Goal: Transaction & Acquisition: Obtain resource

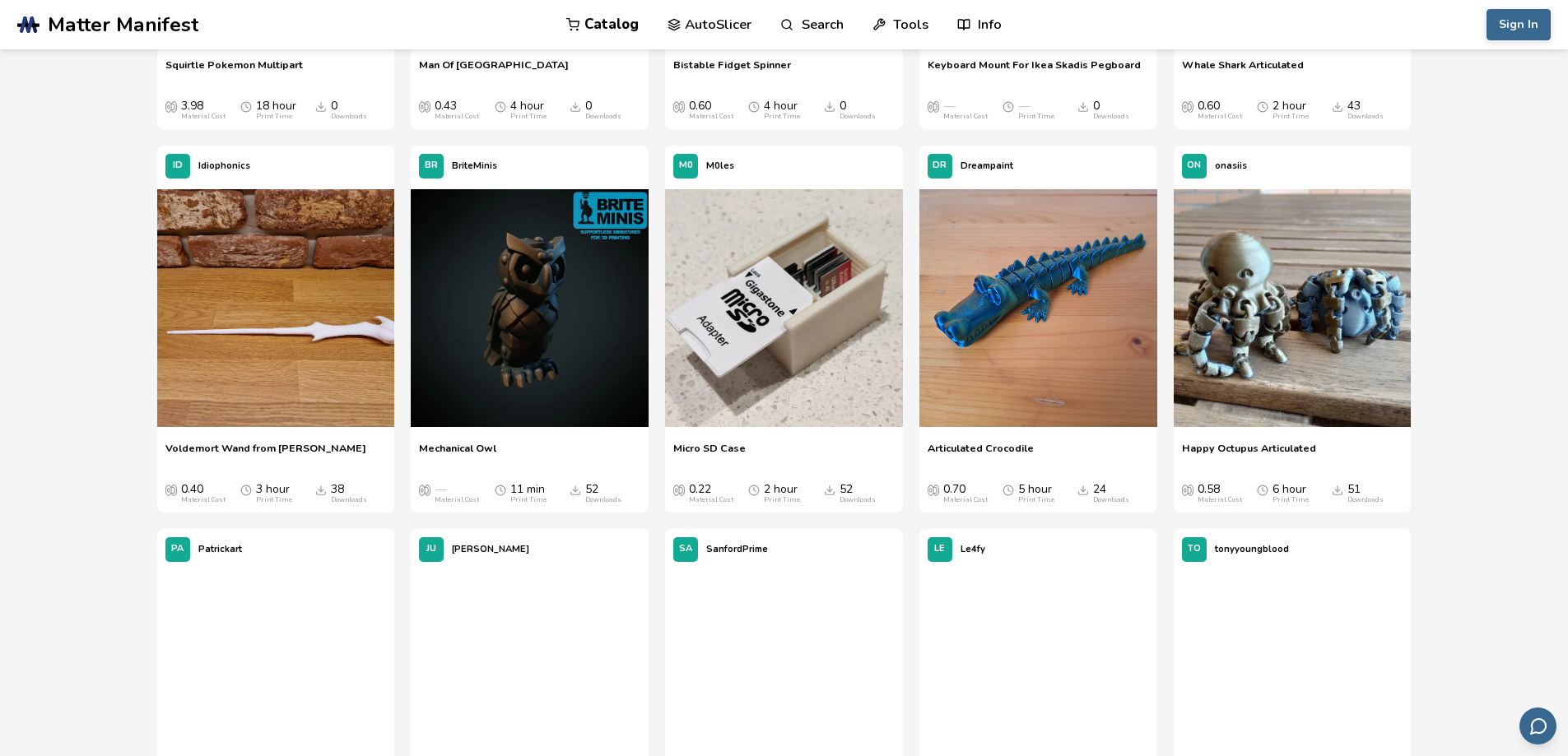
scroll to position [1234, 0]
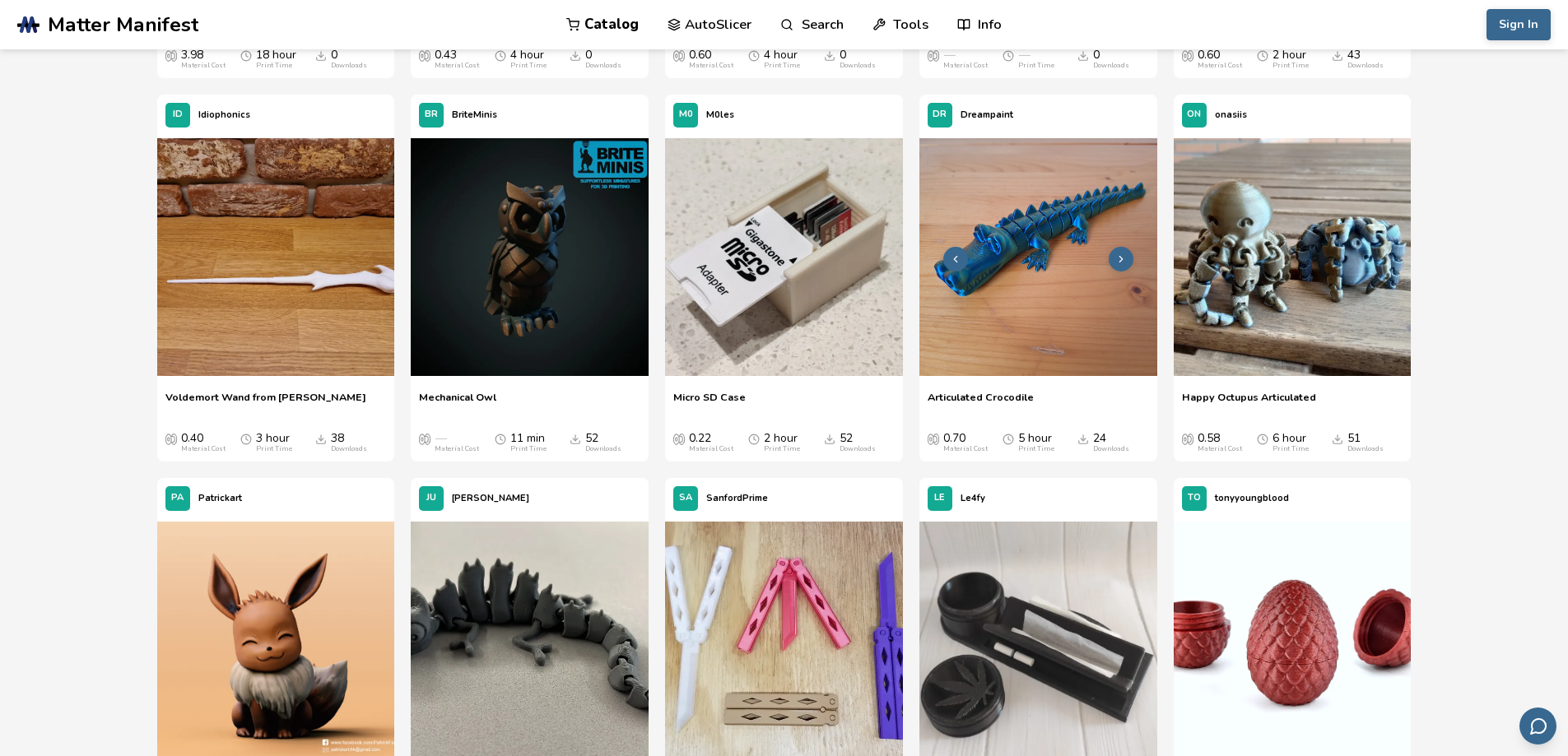
click at [1008, 285] on img at bounding box center [1038, 257] width 238 height 238
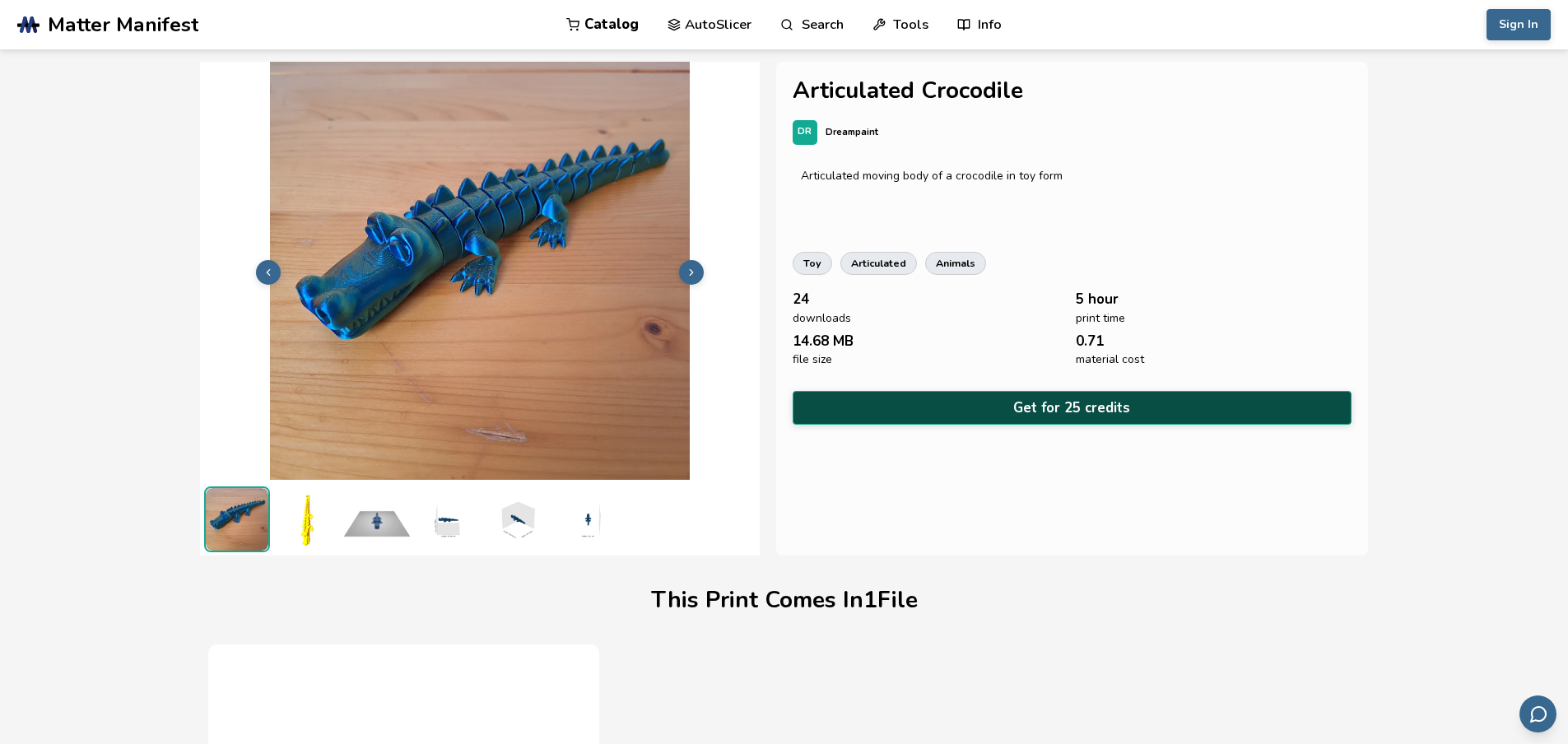
click at [966, 405] on button "Get for 25 credits" at bounding box center [1072, 407] width 560 height 33
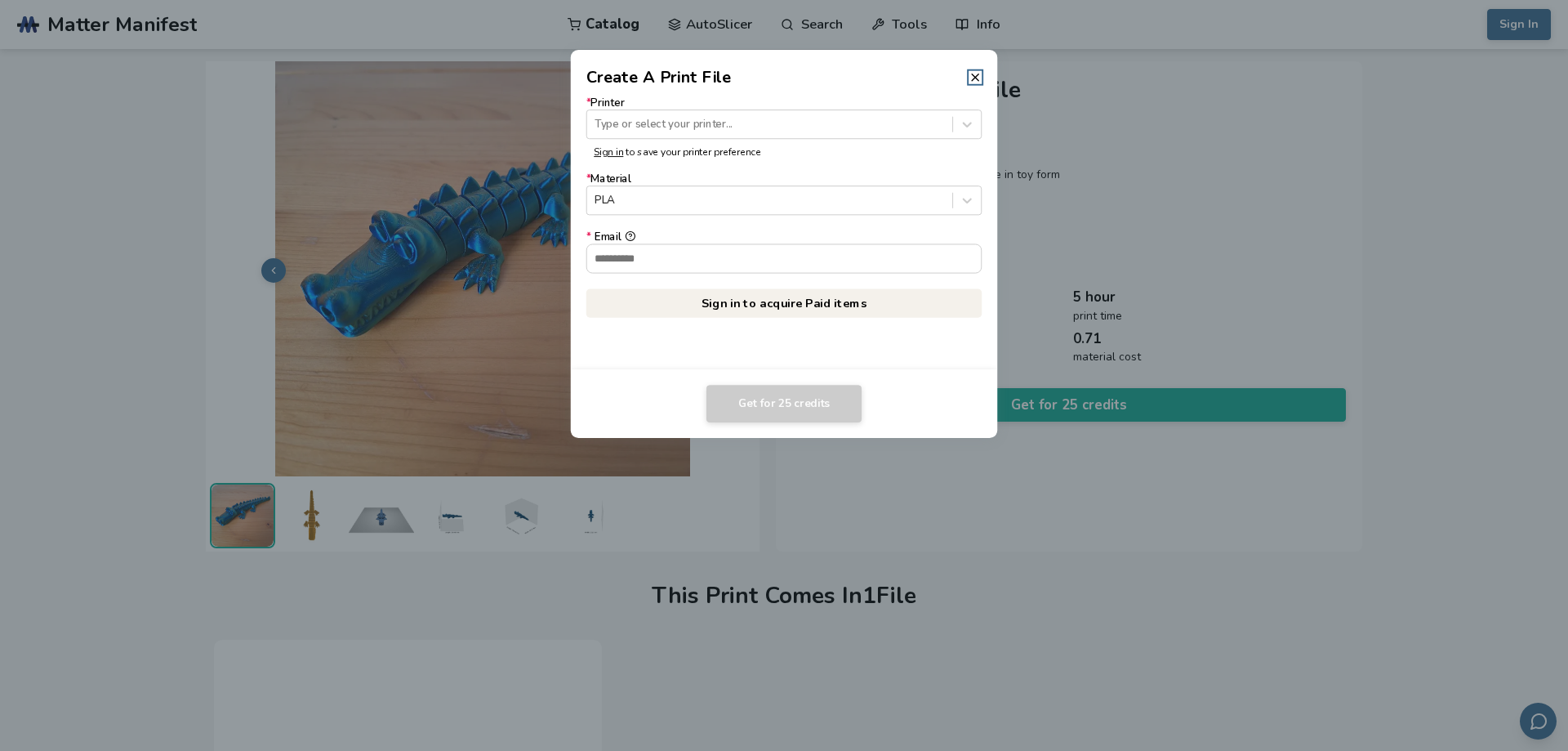
click at [975, 68] on header "Create A Print File" at bounding box center [784, 69] width 428 height 39
click at [976, 80] on icon at bounding box center [975, 78] width 13 height 13
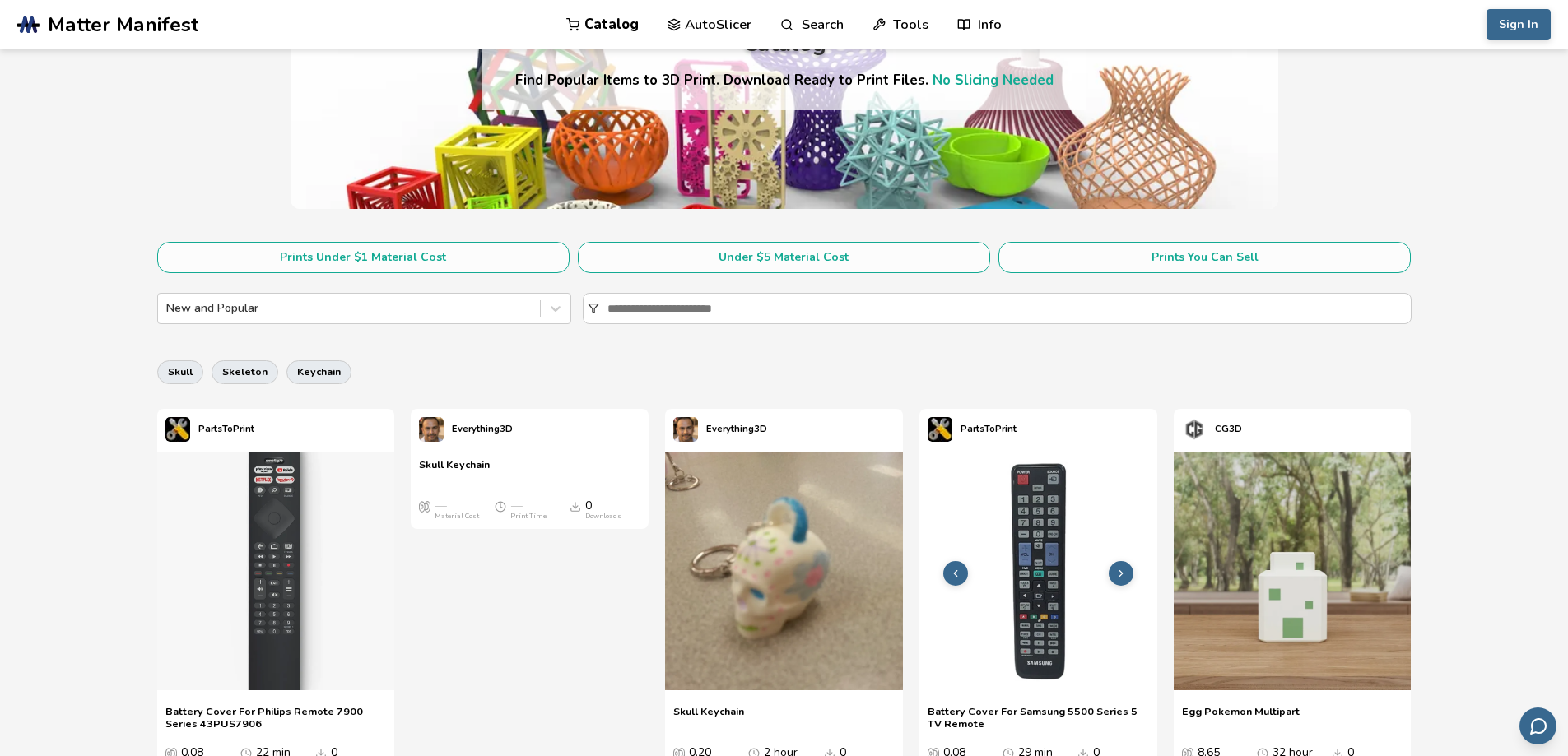
scroll to position [164, 0]
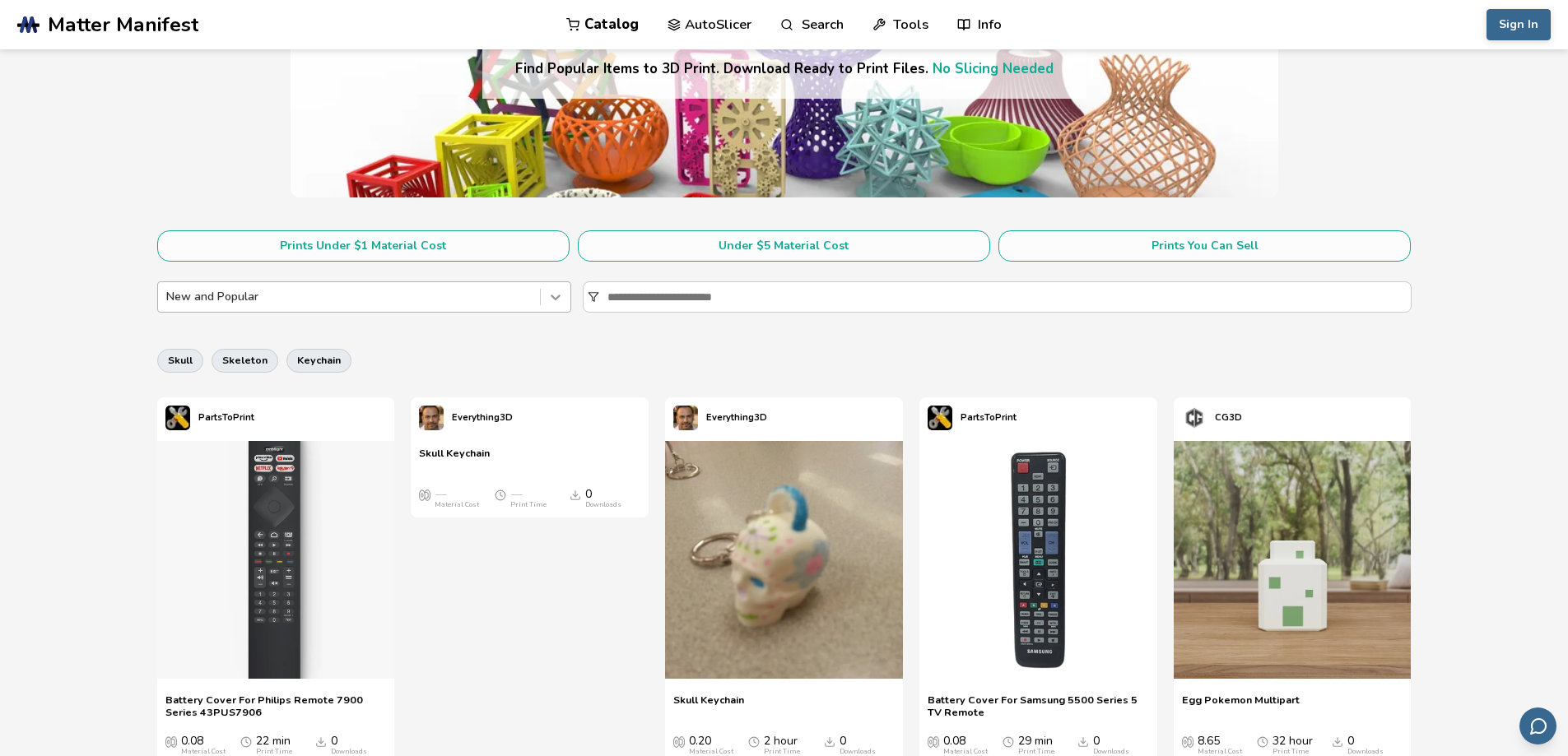
click at [554, 301] on icon at bounding box center [555, 296] width 16 height 16
click at [557, 301] on icon at bounding box center [555, 296] width 16 height 16
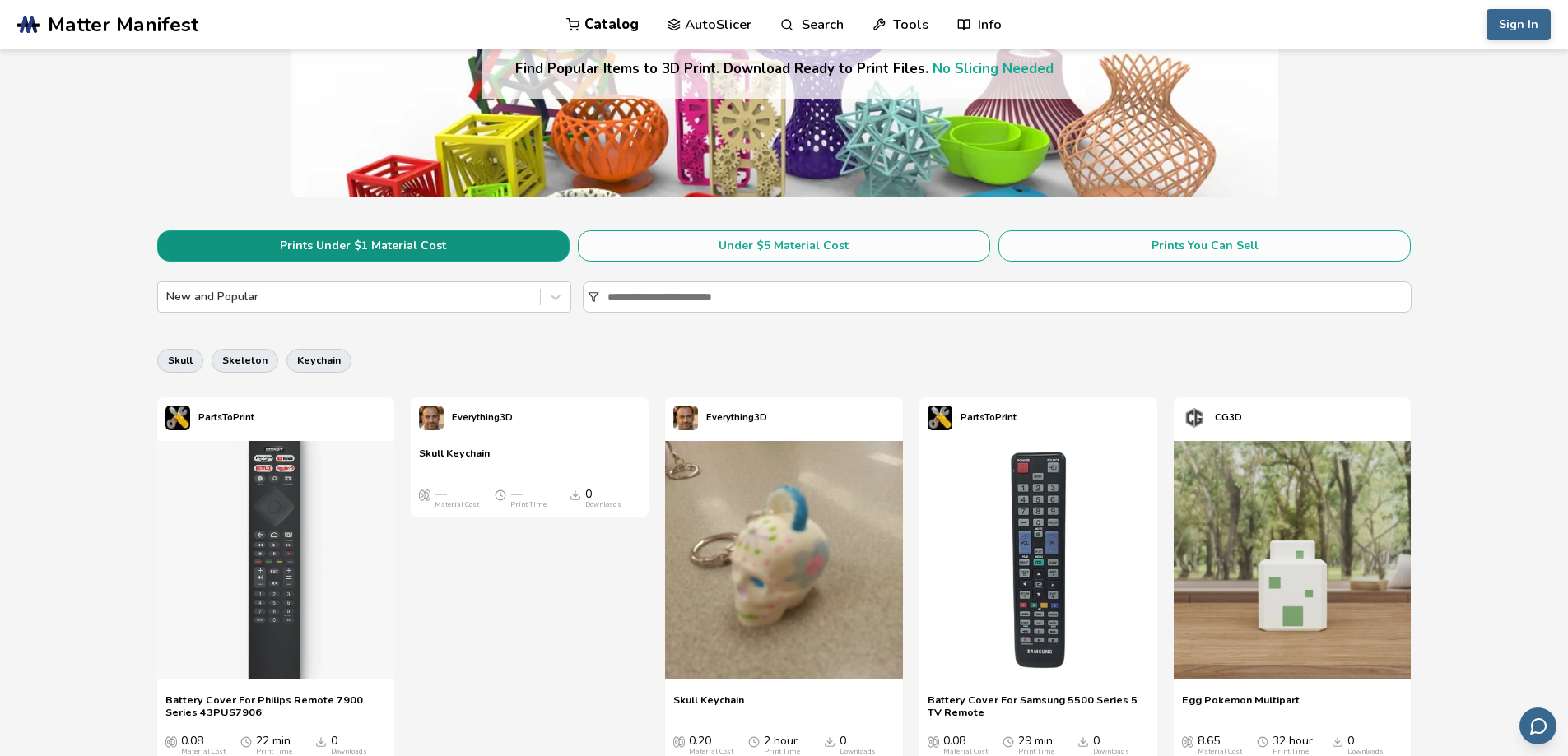
click at [484, 240] on button "Prints Under $1 Material Cost" at bounding box center [364, 245] width 413 height 32
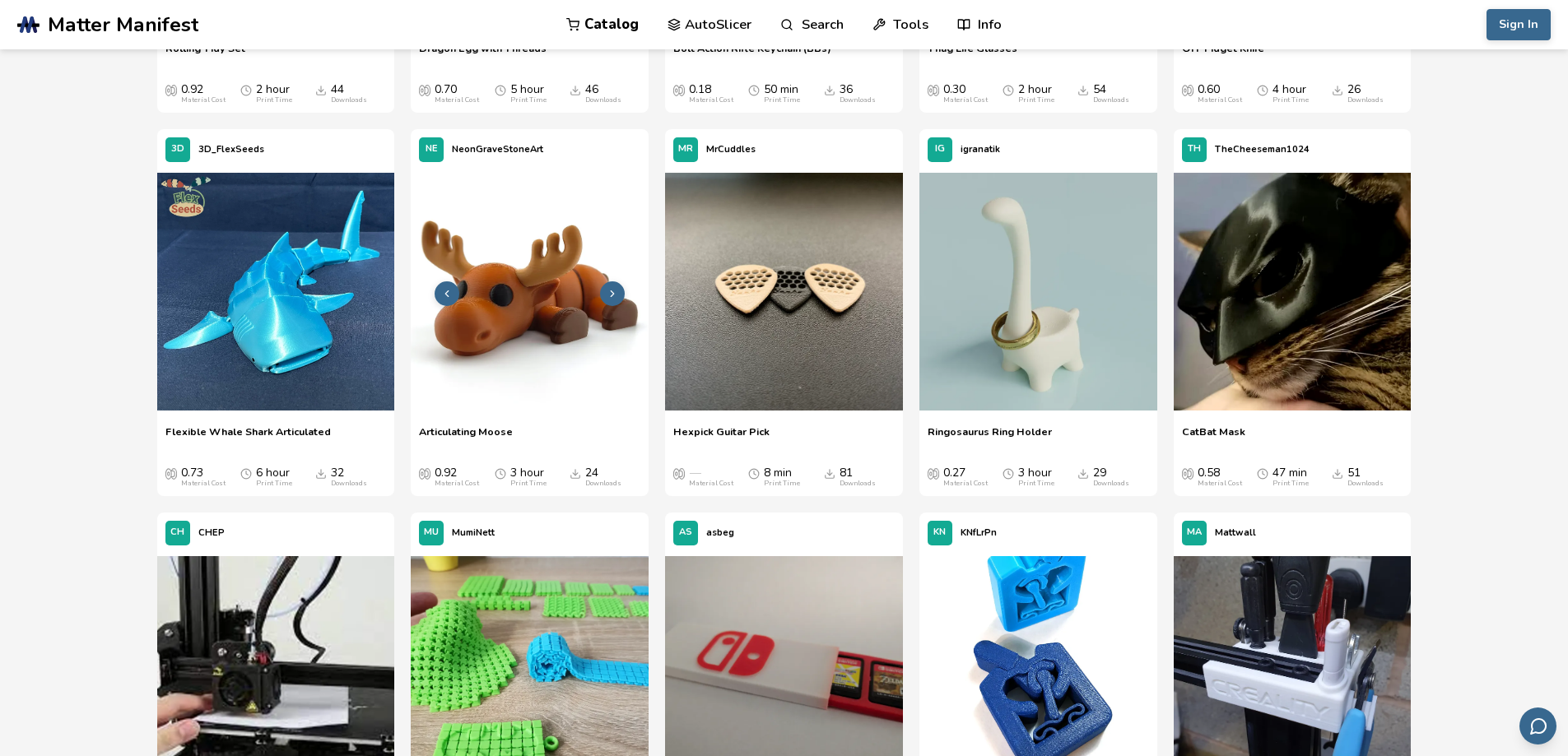
scroll to position [1645, 0]
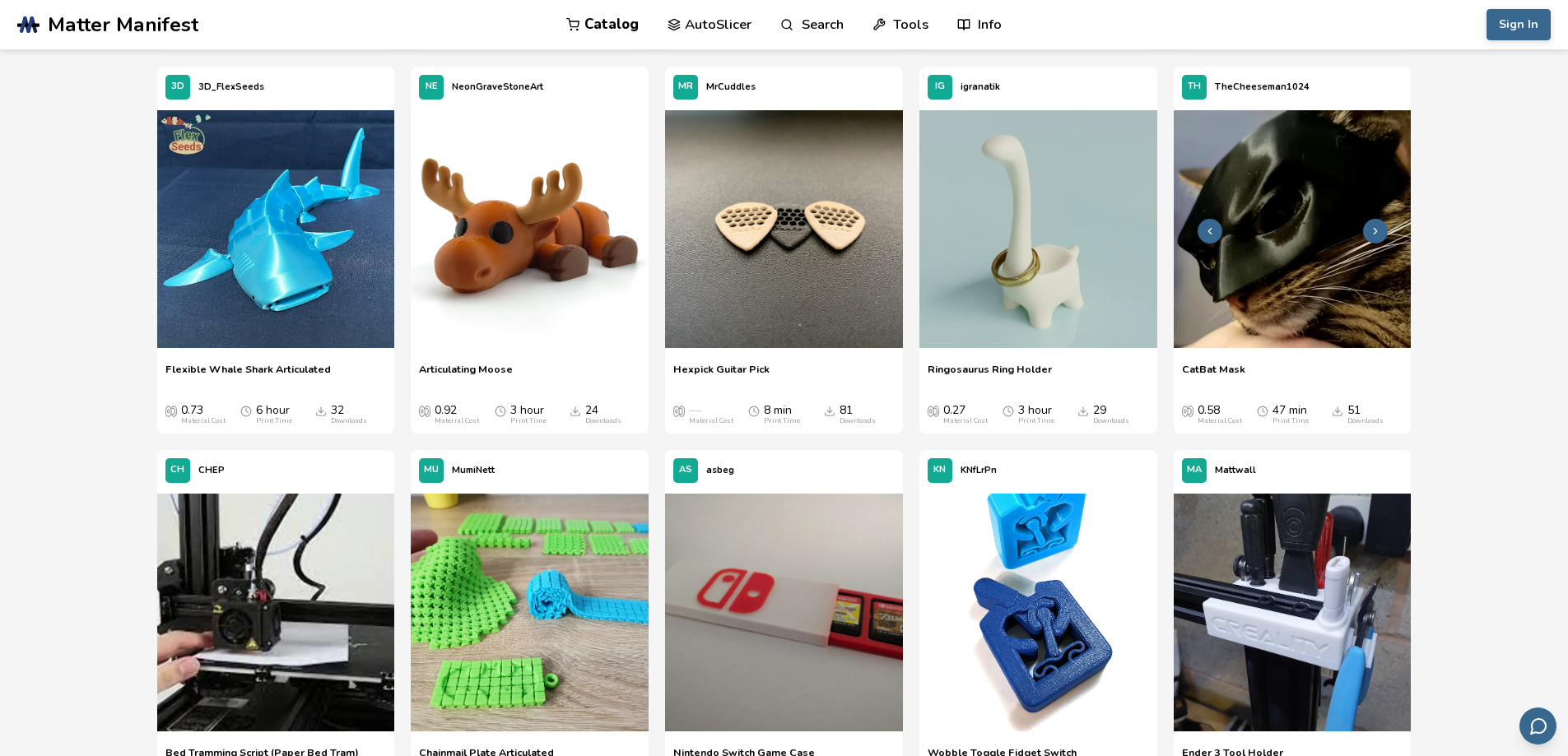
click at [1334, 258] on img at bounding box center [1292, 228] width 238 height 238
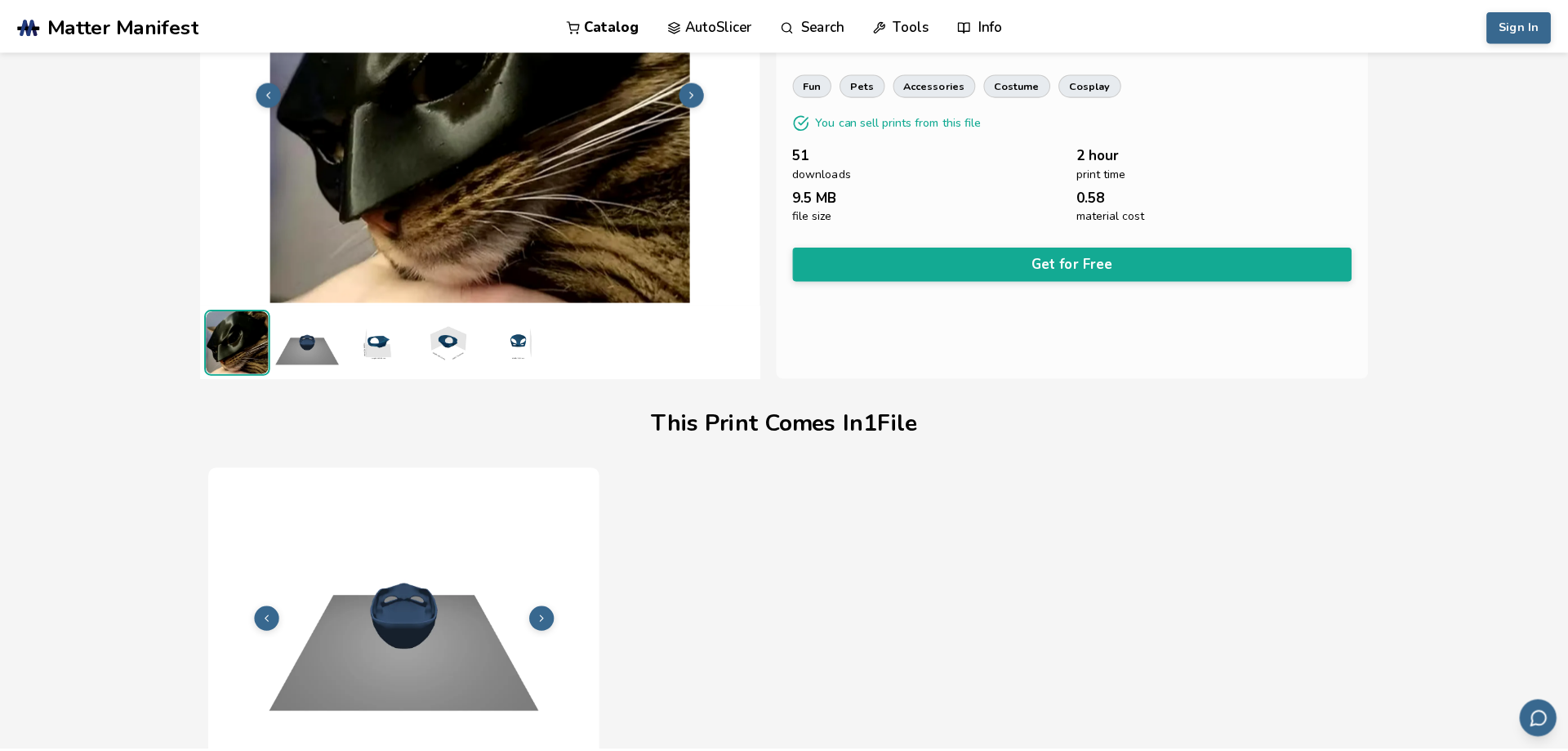
scroll to position [142, 0]
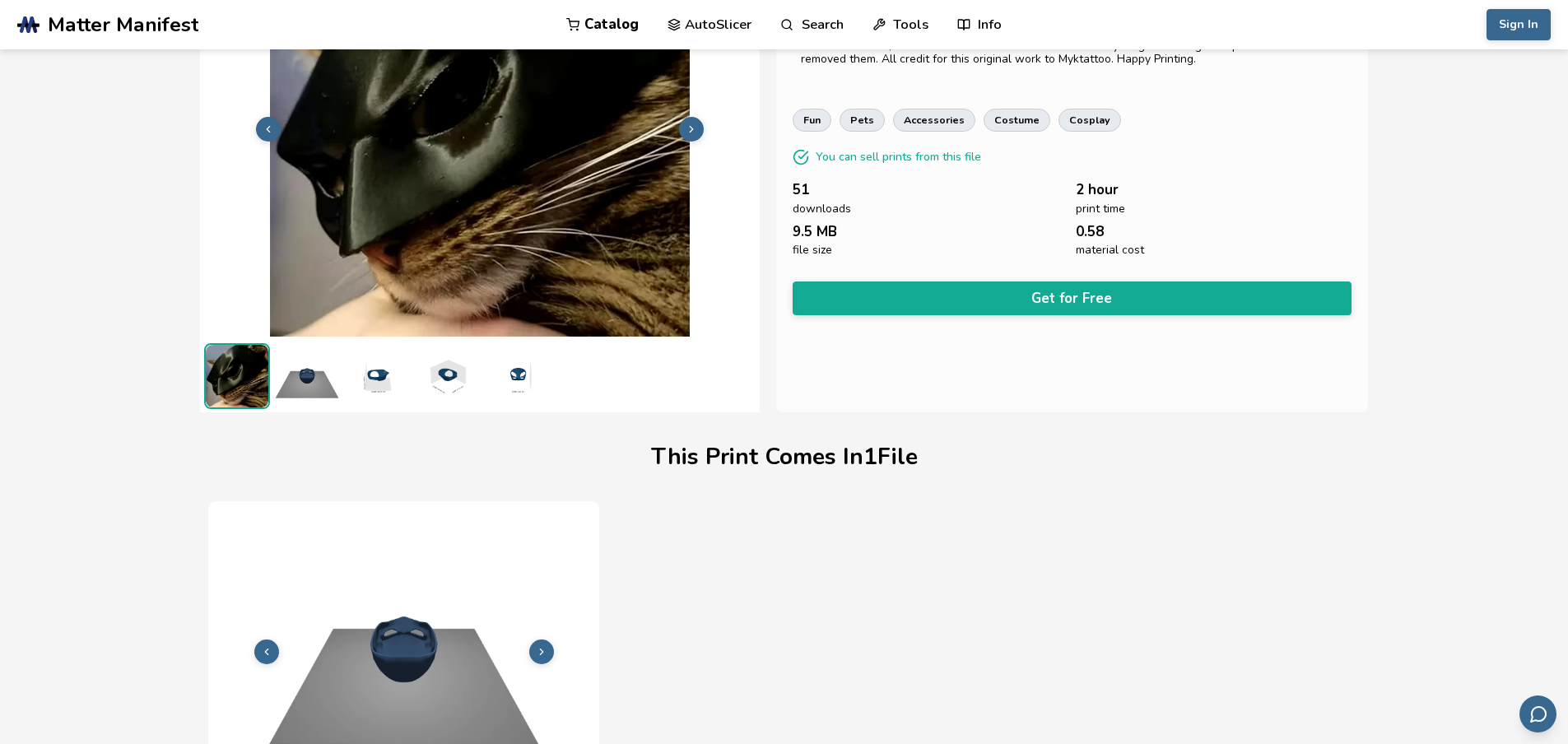
click at [1041, 298] on button "Get for Free" at bounding box center [1072, 298] width 560 height 33
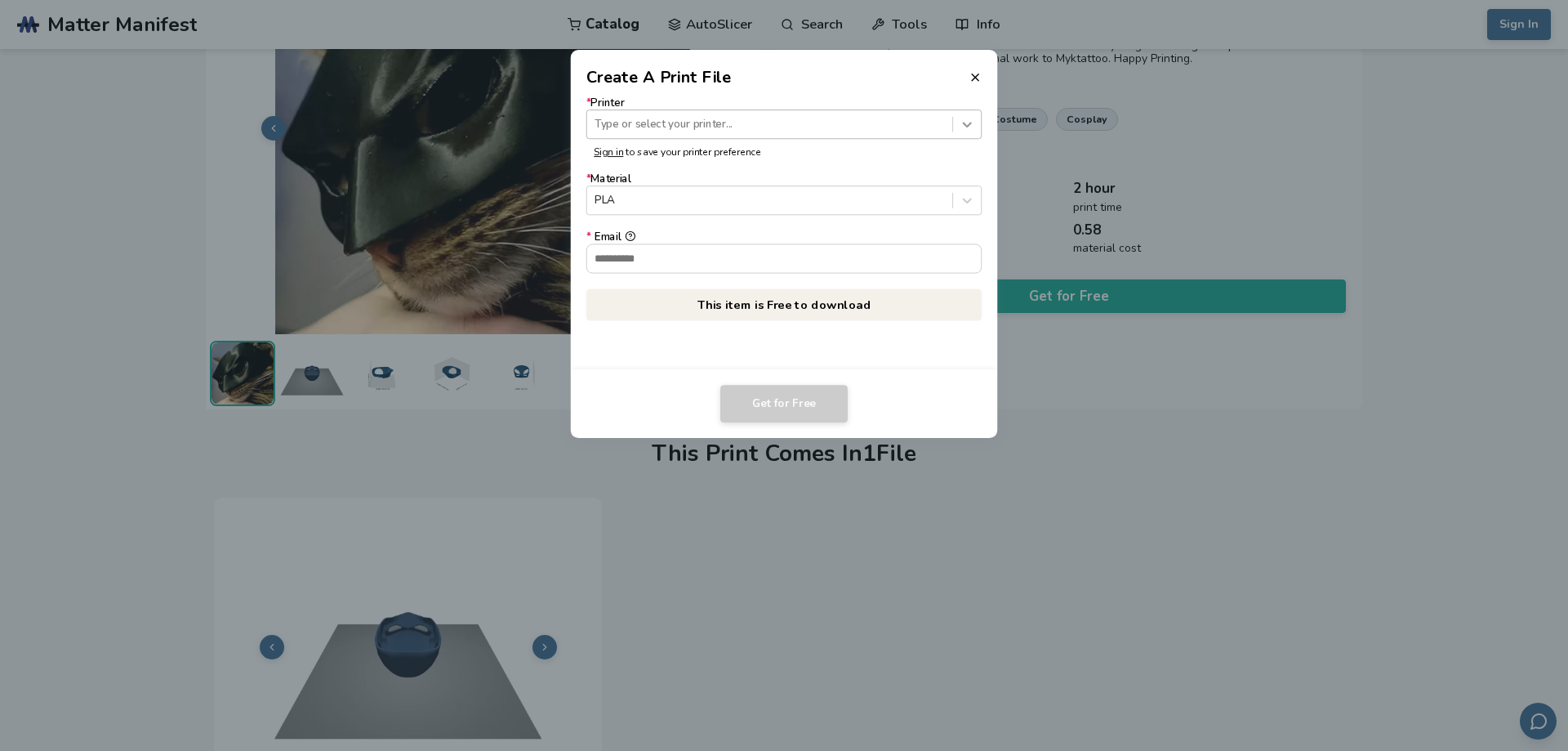
click at [958, 133] on div at bounding box center [967, 123] width 27 height 27
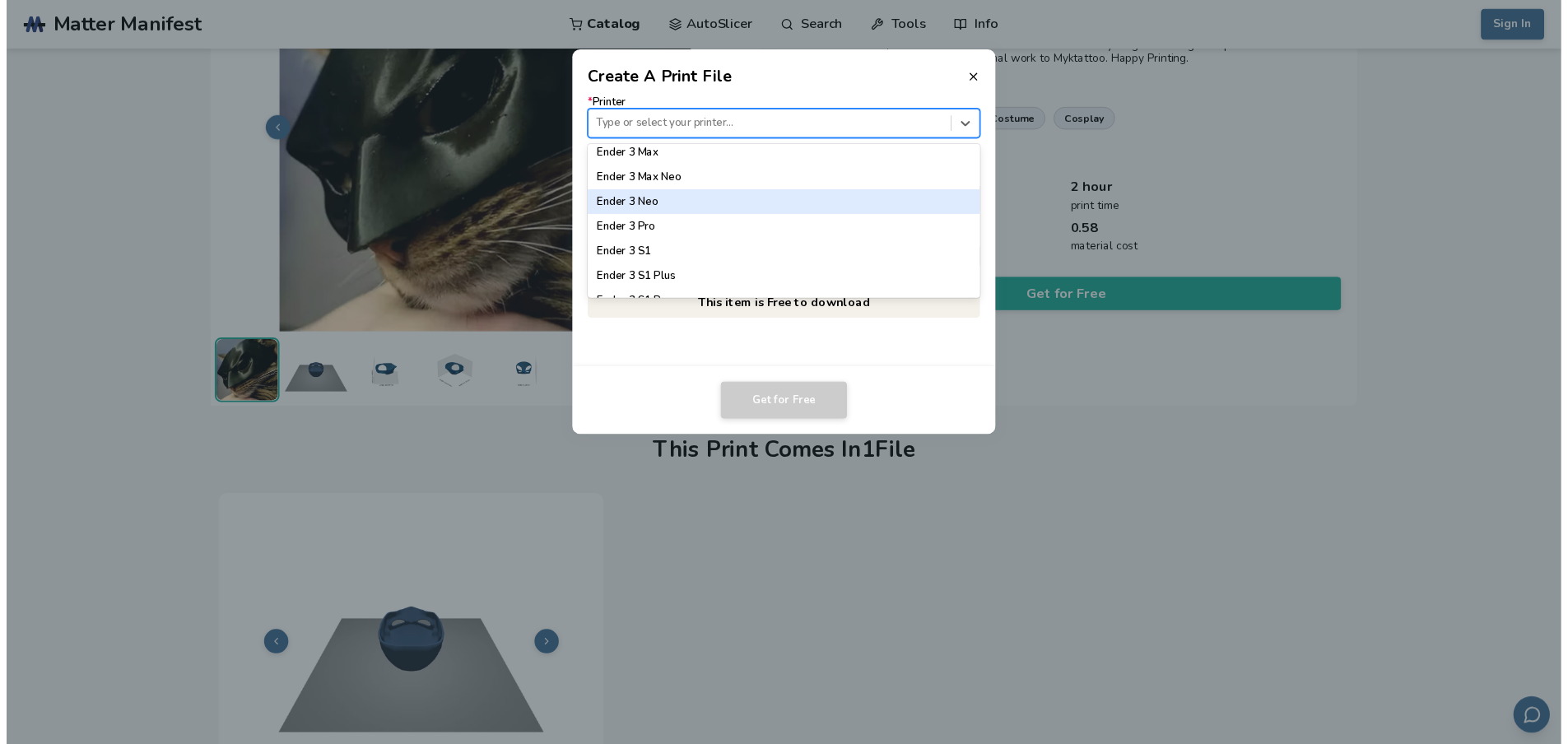
scroll to position [988, 0]
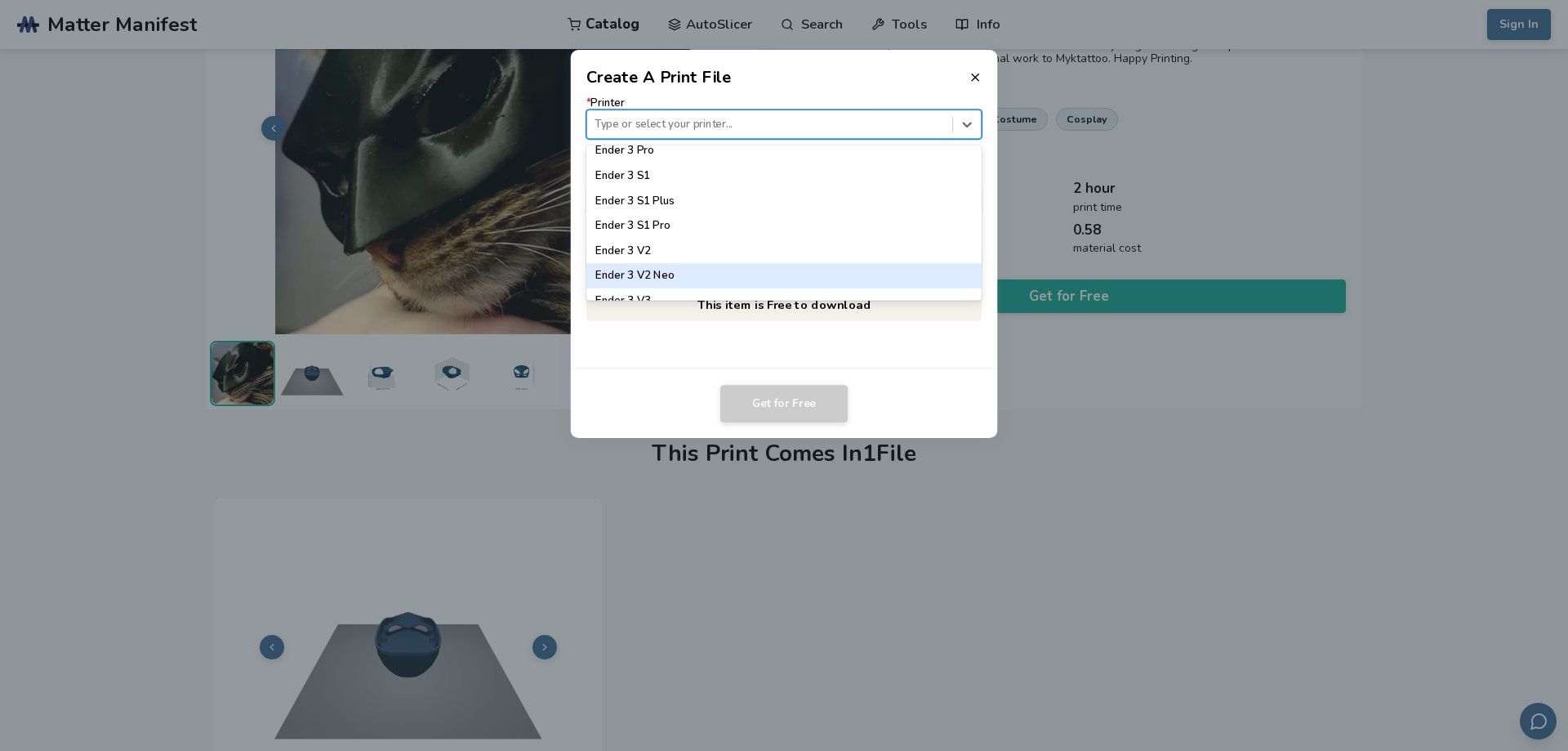
click at [675, 275] on div "Ender 3 V2 Neo" at bounding box center [785, 275] width 396 height 25
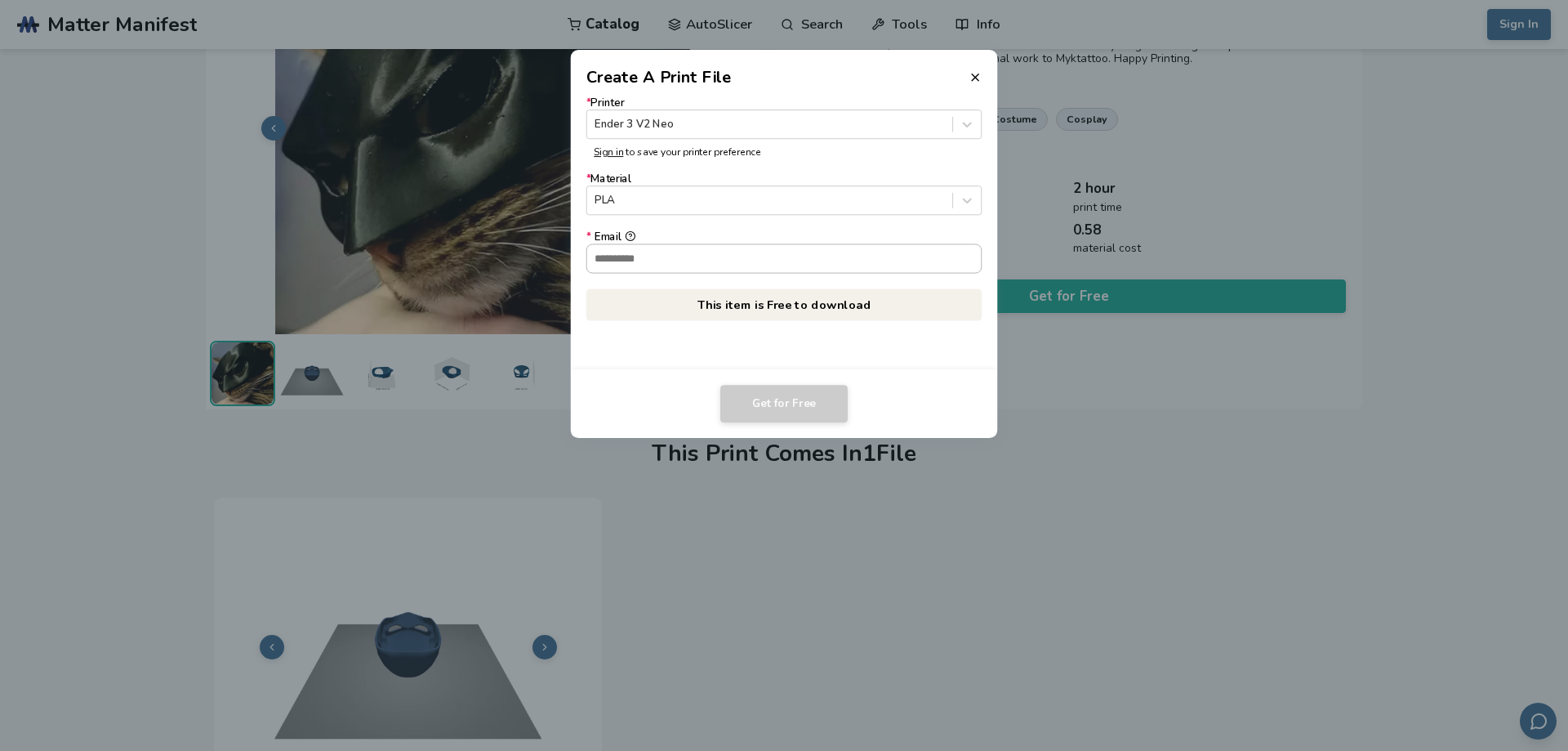
click at [782, 256] on input "* Email" at bounding box center [785, 258] width 394 height 27
type input "**********"
click at [778, 406] on button "Get for Free" at bounding box center [784, 404] width 127 height 38
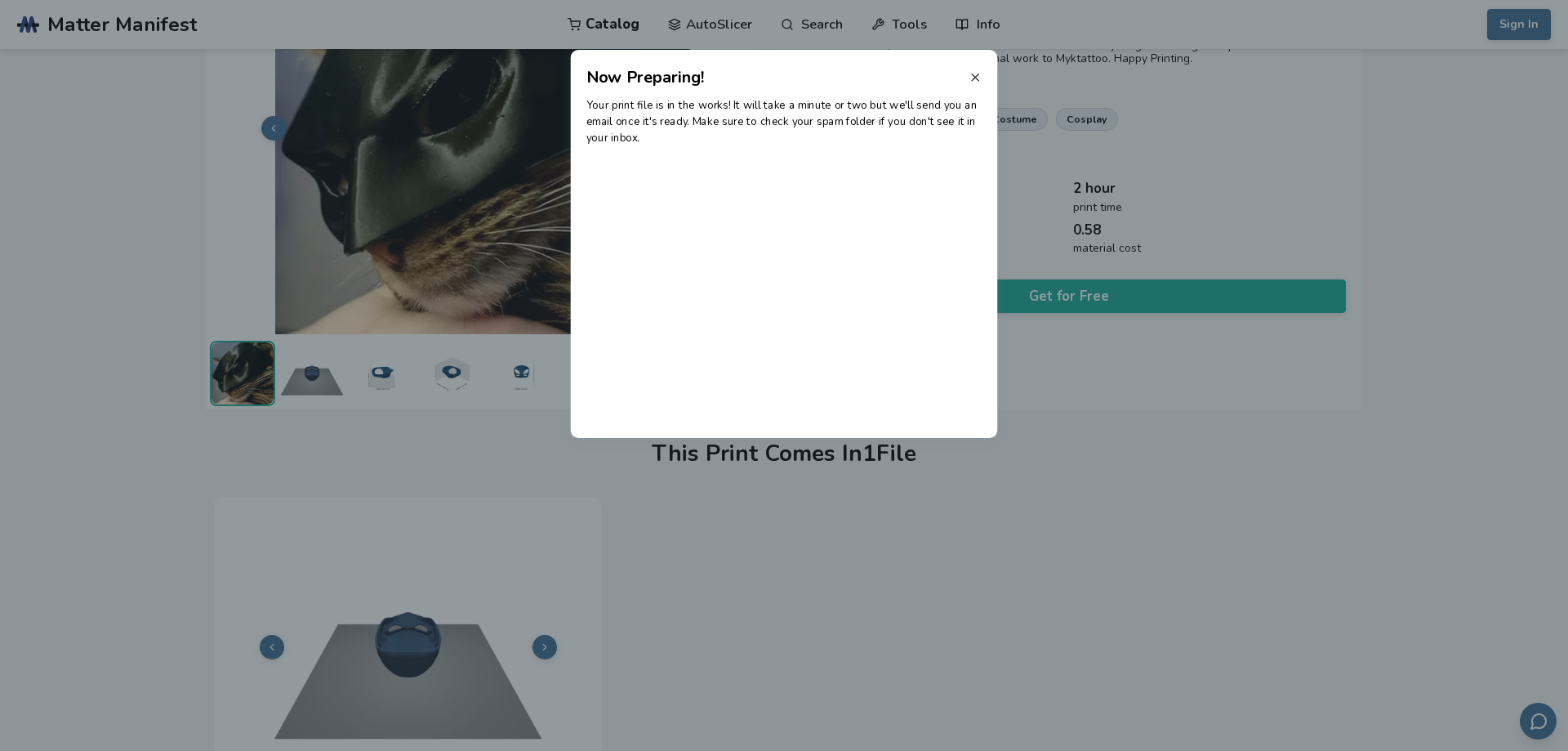
click at [976, 80] on icon at bounding box center [975, 78] width 13 height 13
